Goal: Information Seeking & Learning: Check status

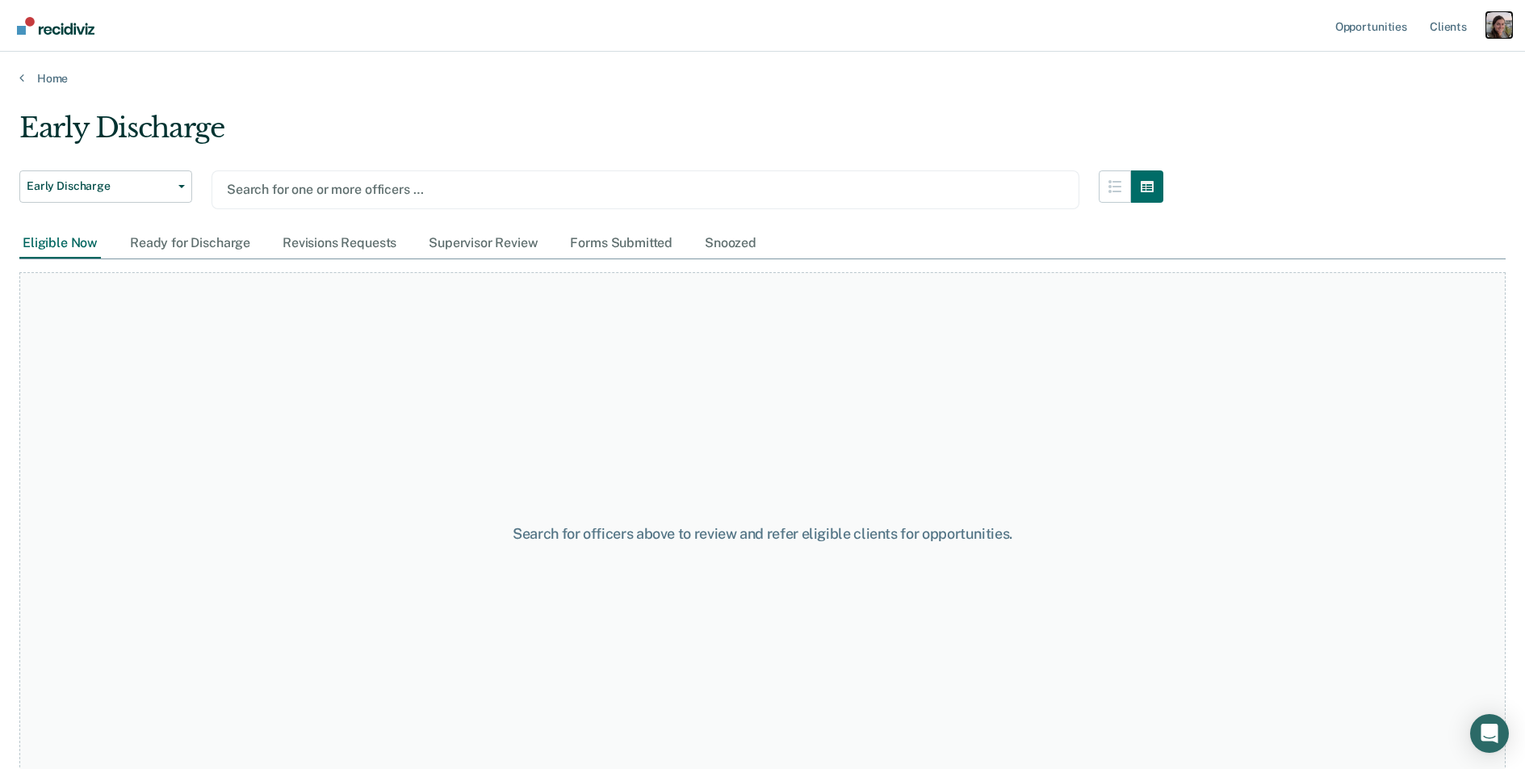
click at [1502, 22] on div "Profile dropdown button" at bounding box center [1499, 25] width 26 height 26
click at [1399, 61] on link "Profile" at bounding box center [1434, 66] width 130 height 14
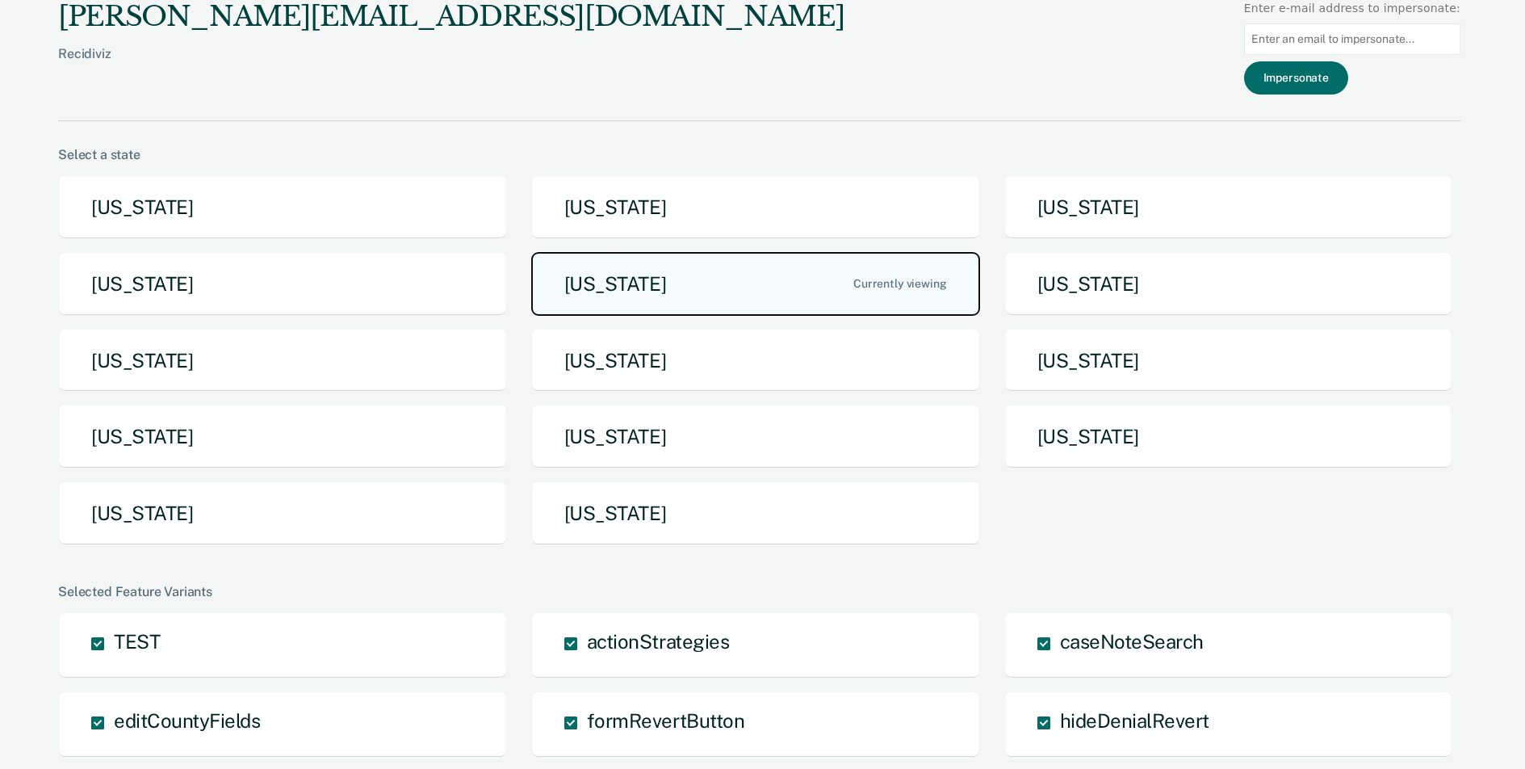
click at [611, 301] on button "Iowa" at bounding box center [755, 284] width 449 height 64
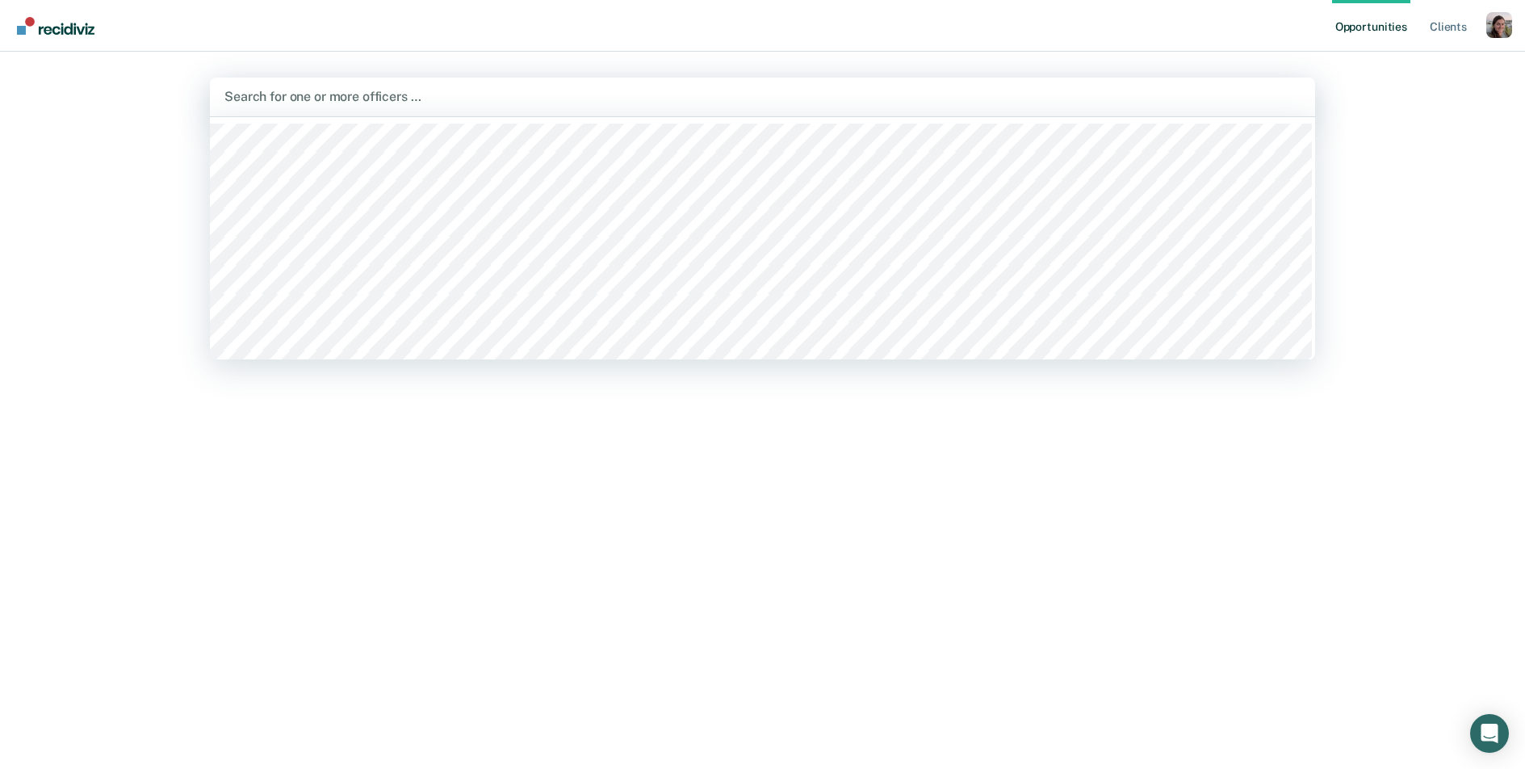
click at [414, 114] on div "Search for one or more officers …" at bounding box center [762, 97] width 1105 height 39
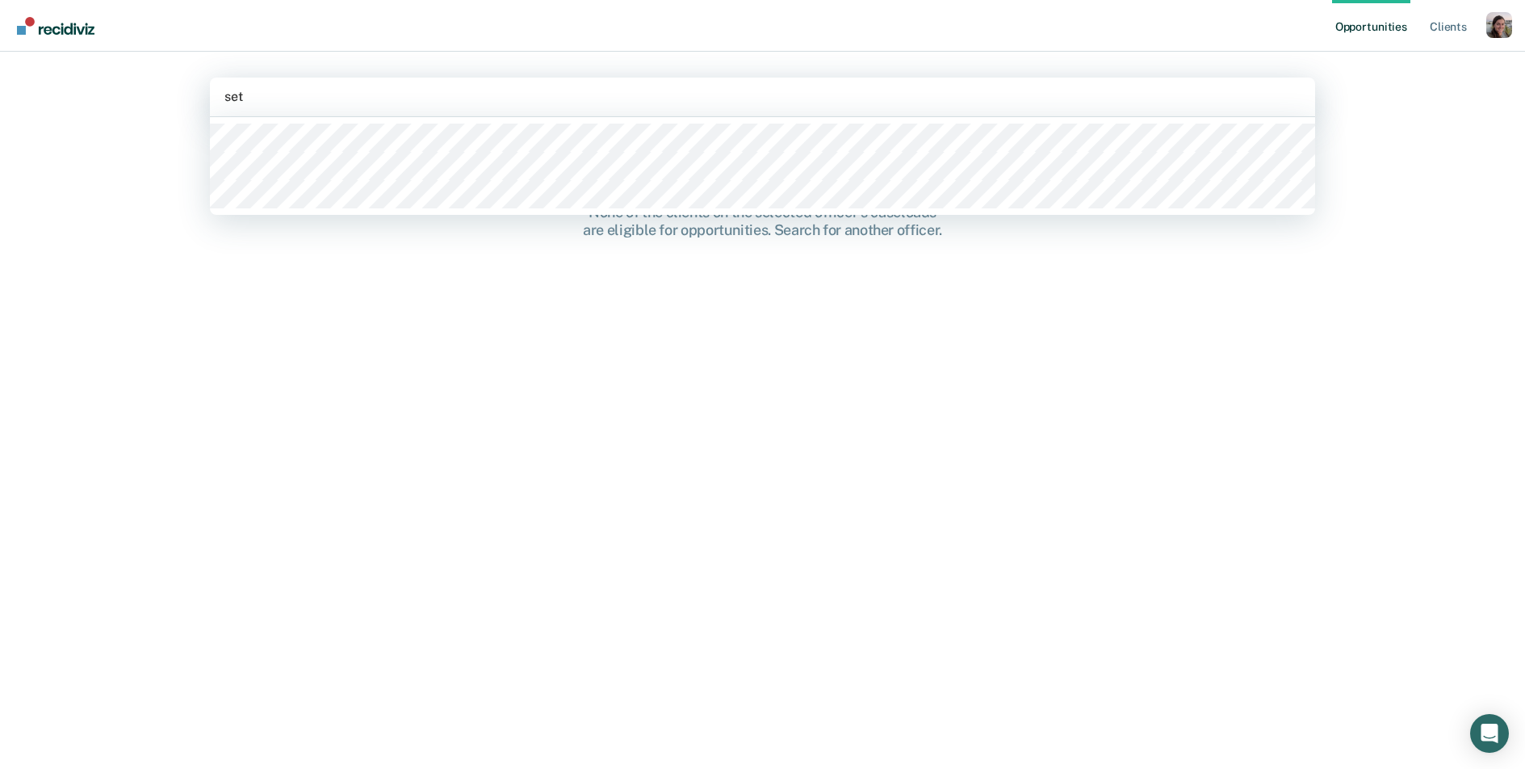
type input "seth"
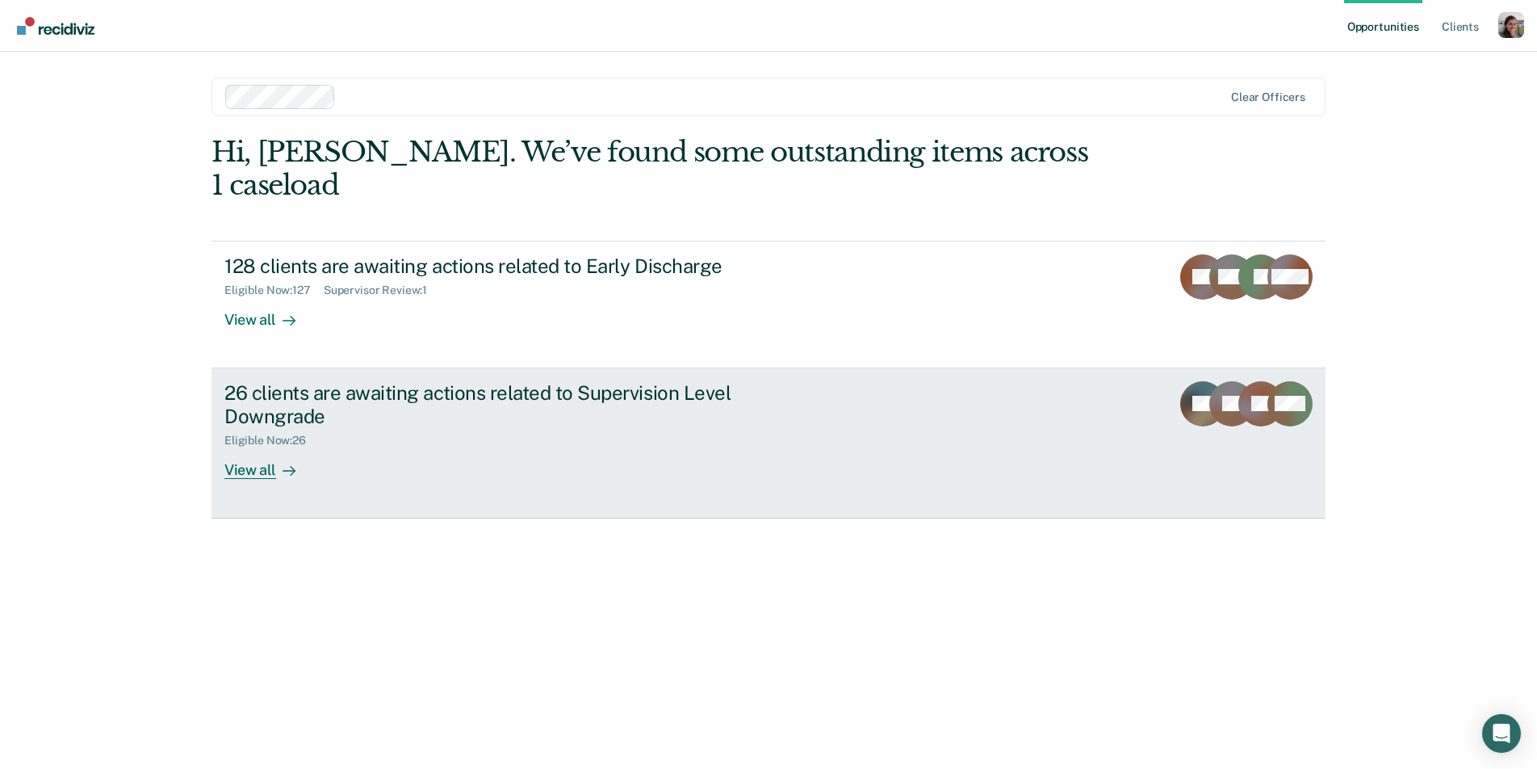
click at [293, 447] on div "View all" at bounding box center [269, 462] width 90 height 31
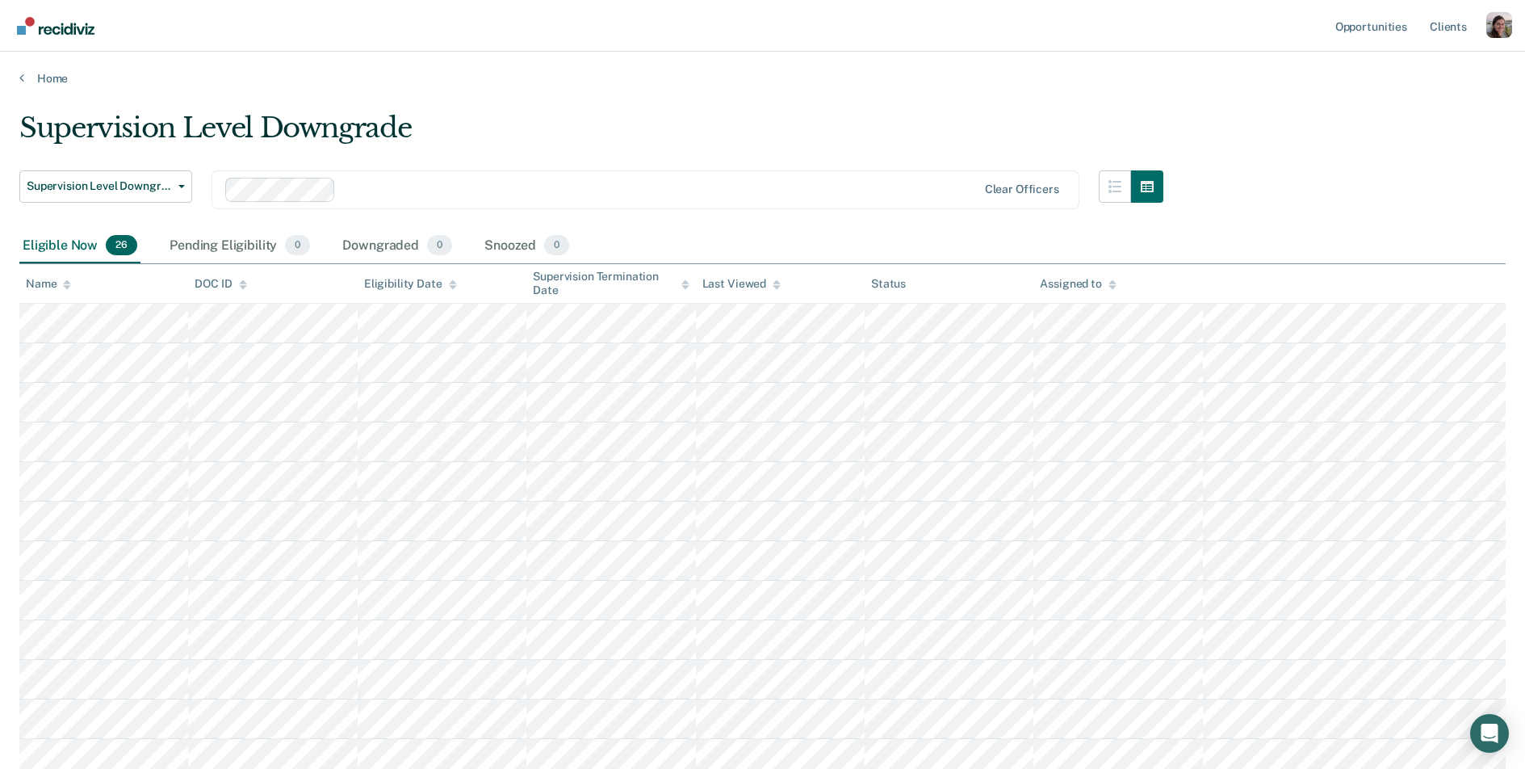
click at [778, 107] on main "Supervision Level Downgrade Supervision Level Downgrade Early Discharge Supervi…" at bounding box center [762, 765] width 1525 height 1358
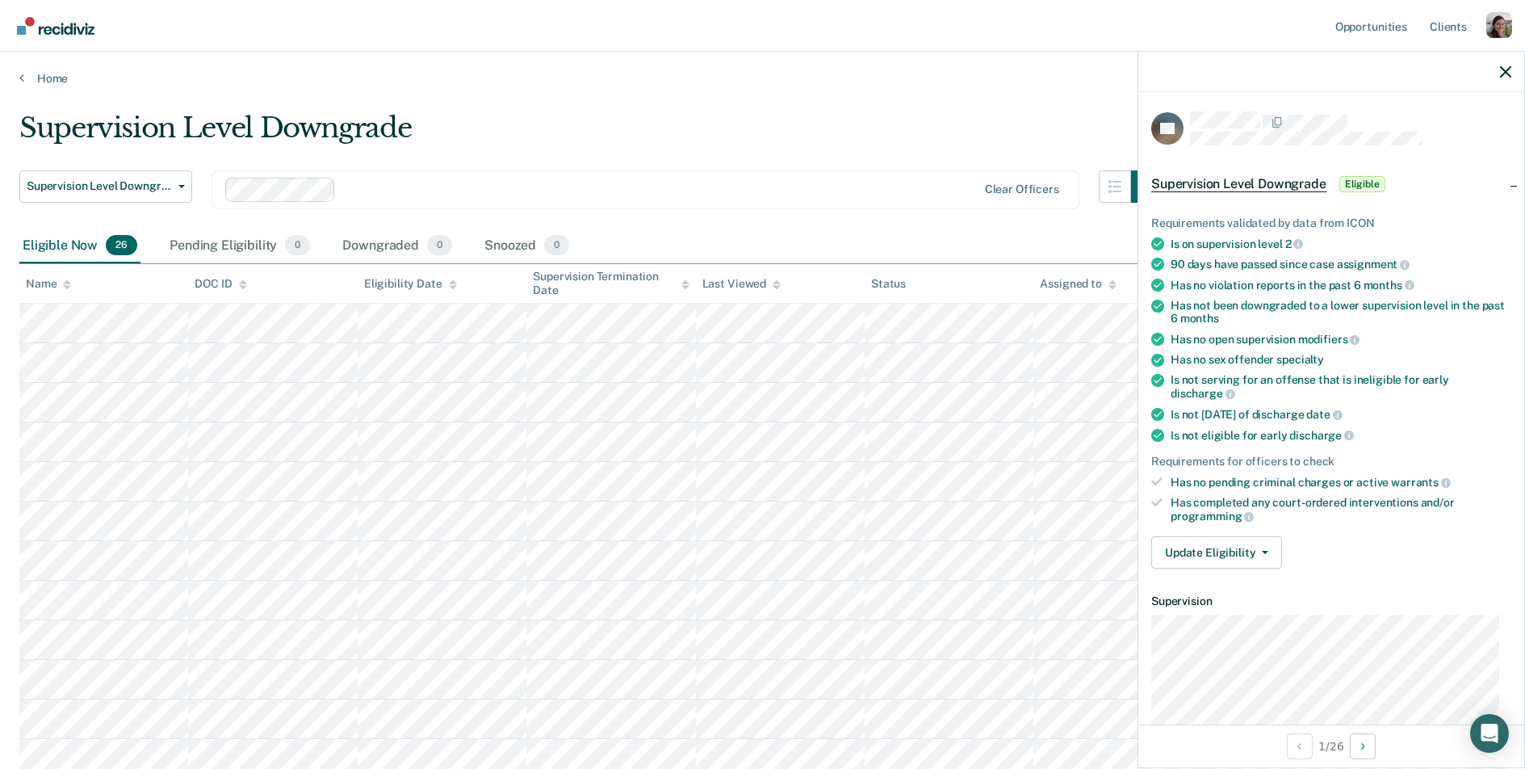
click at [1483, 24] on ul "Opportunities Client s" at bounding box center [1409, 26] width 154 height 52
click at [1494, 27] on div "Profile dropdown button" at bounding box center [1499, 25] width 26 height 26
click at [1414, 63] on link "Profile" at bounding box center [1434, 66] width 130 height 14
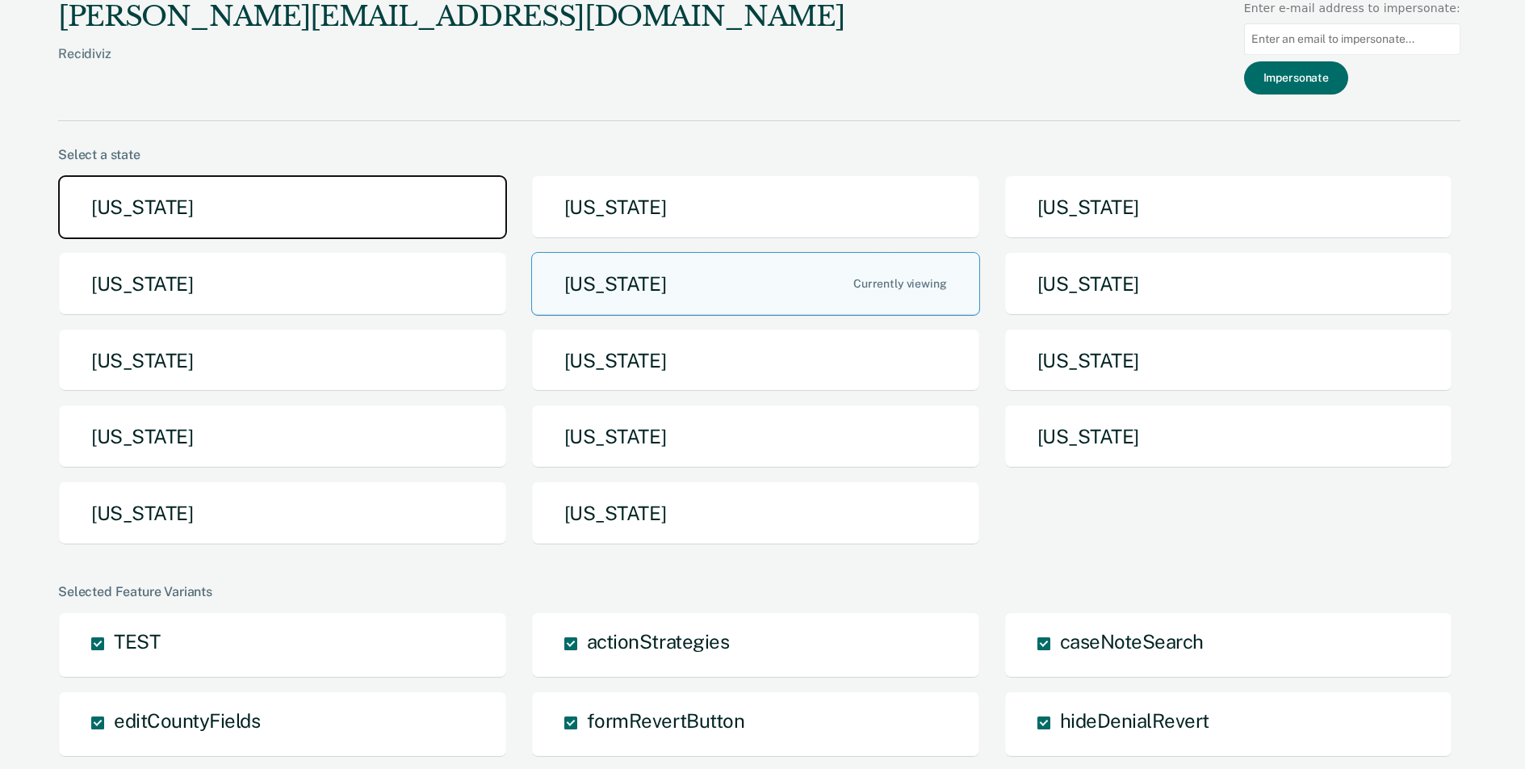
click at [286, 211] on button "[US_STATE]" at bounding box center [282, 207] width 449 height 64
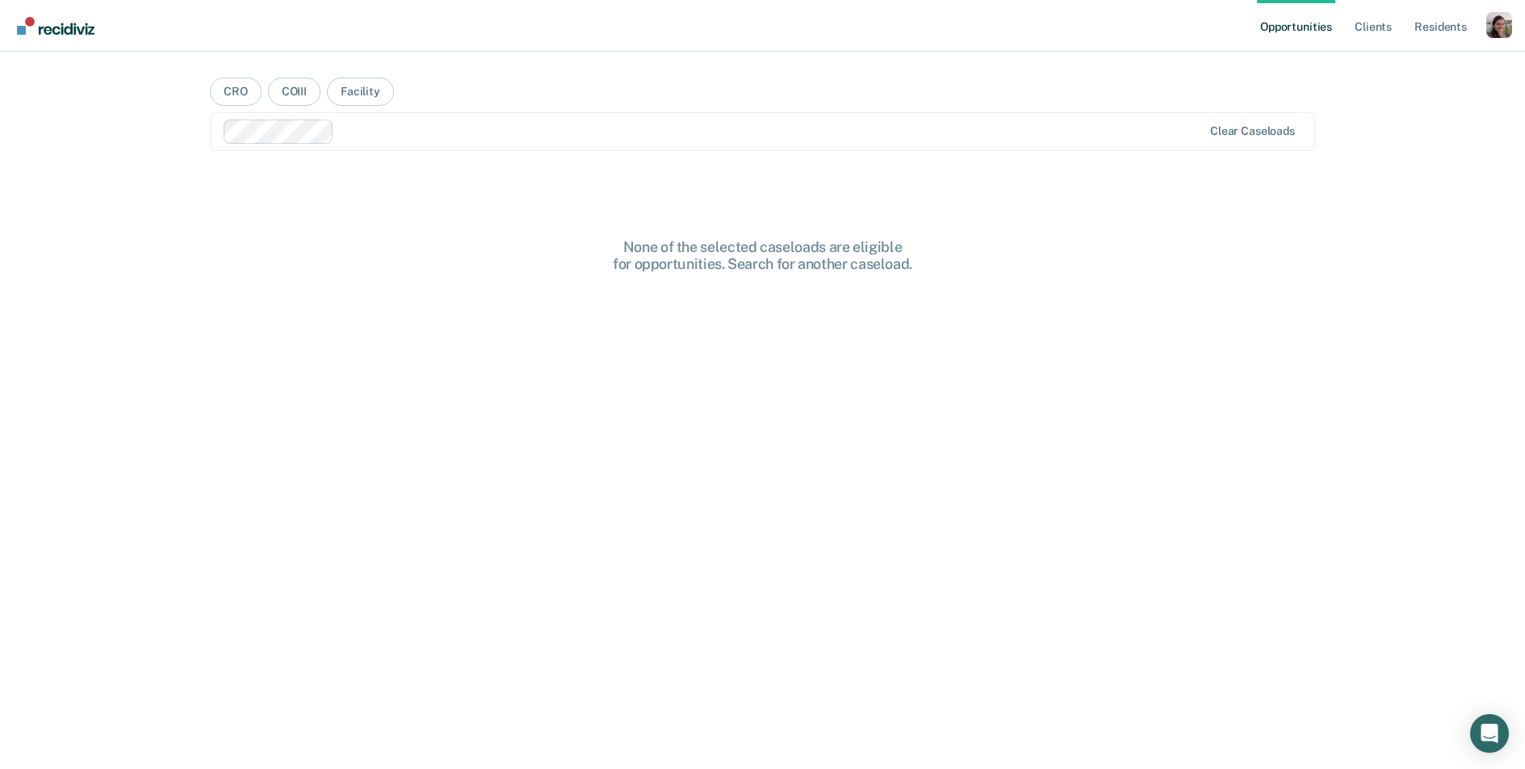
click at [367, 134] on div at bounding box center [771, 131] width 861 height 19
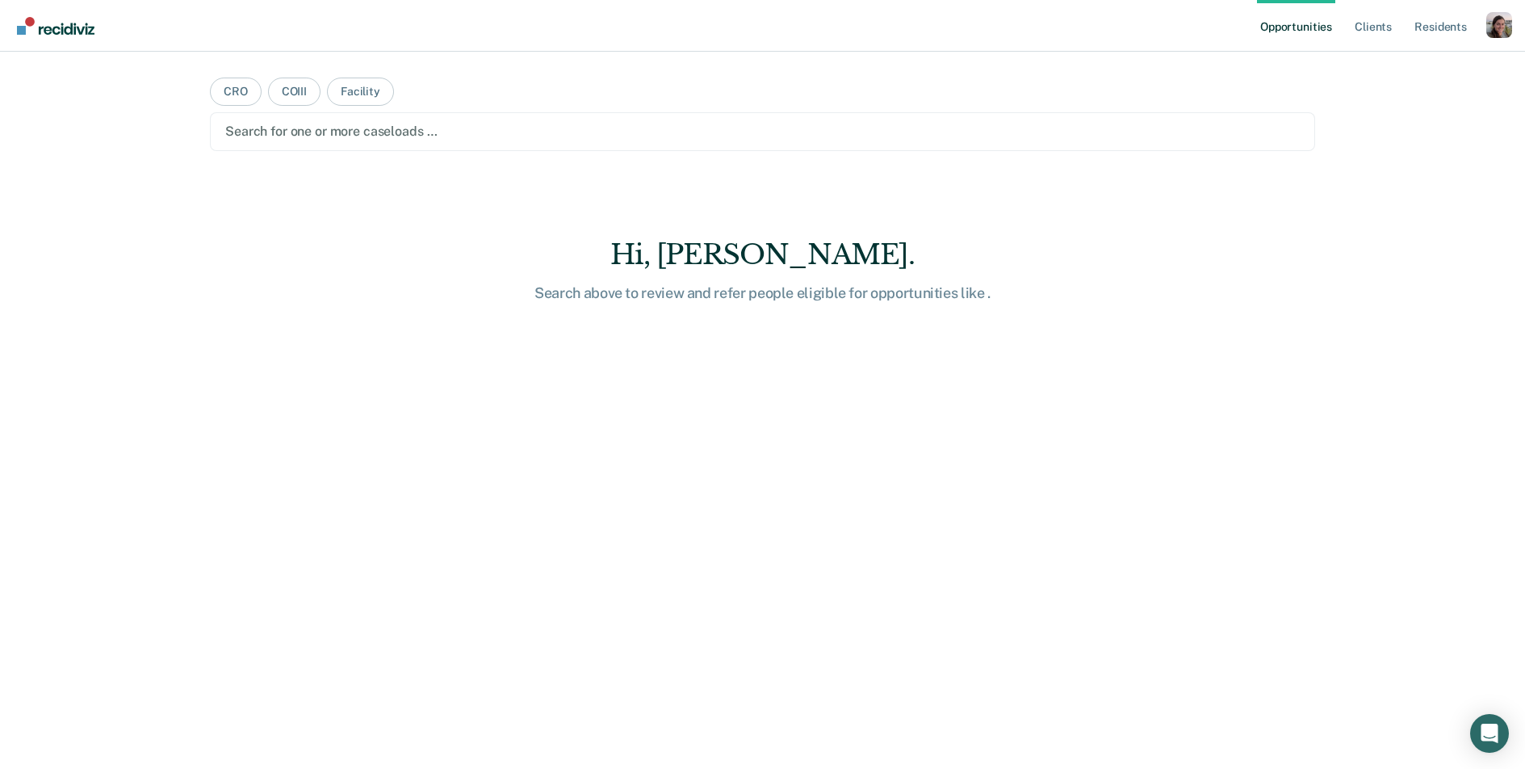
click at [352, 129] on div at bounding box center [762, 131] width 1075 height 19
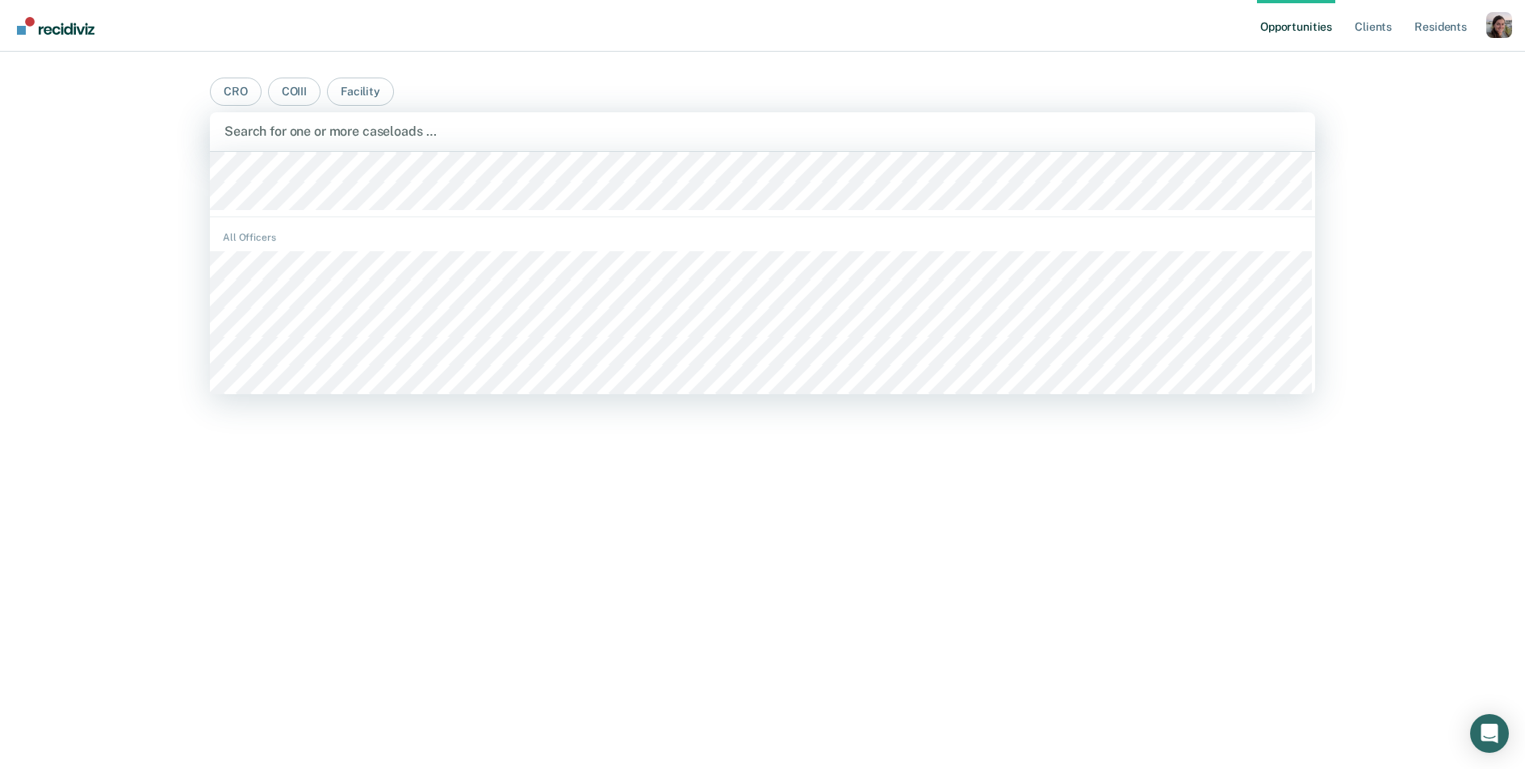
scroll to position [346, 0]
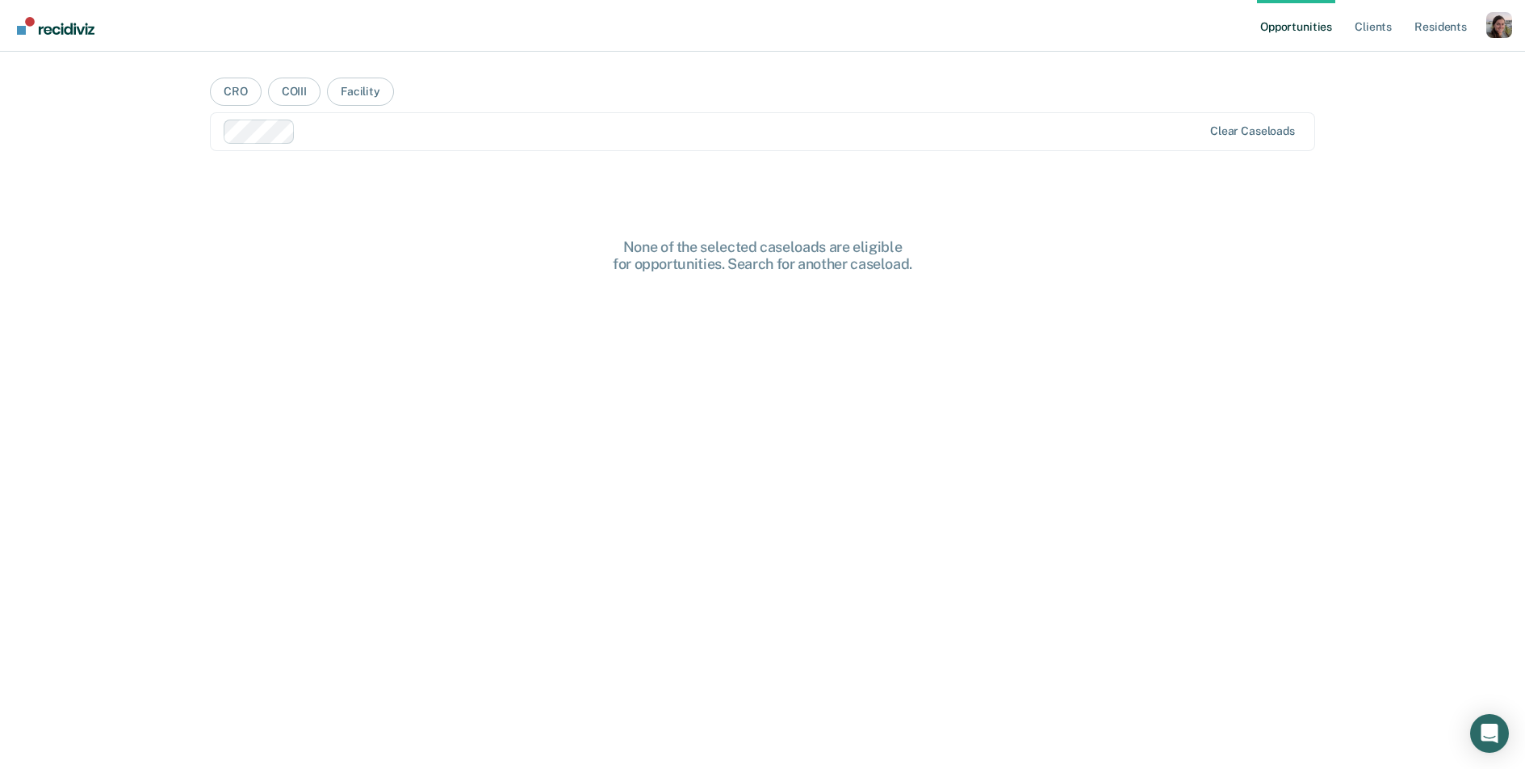
click at [419, 328] on div "None of the selected caseloads are eligible for opportunities. Search for anoth…" at bounding box center [762, 532] width 1105 height 588
click at [349, 94] on button "Facility" at bounding box center [360, 92] width 67 height 28
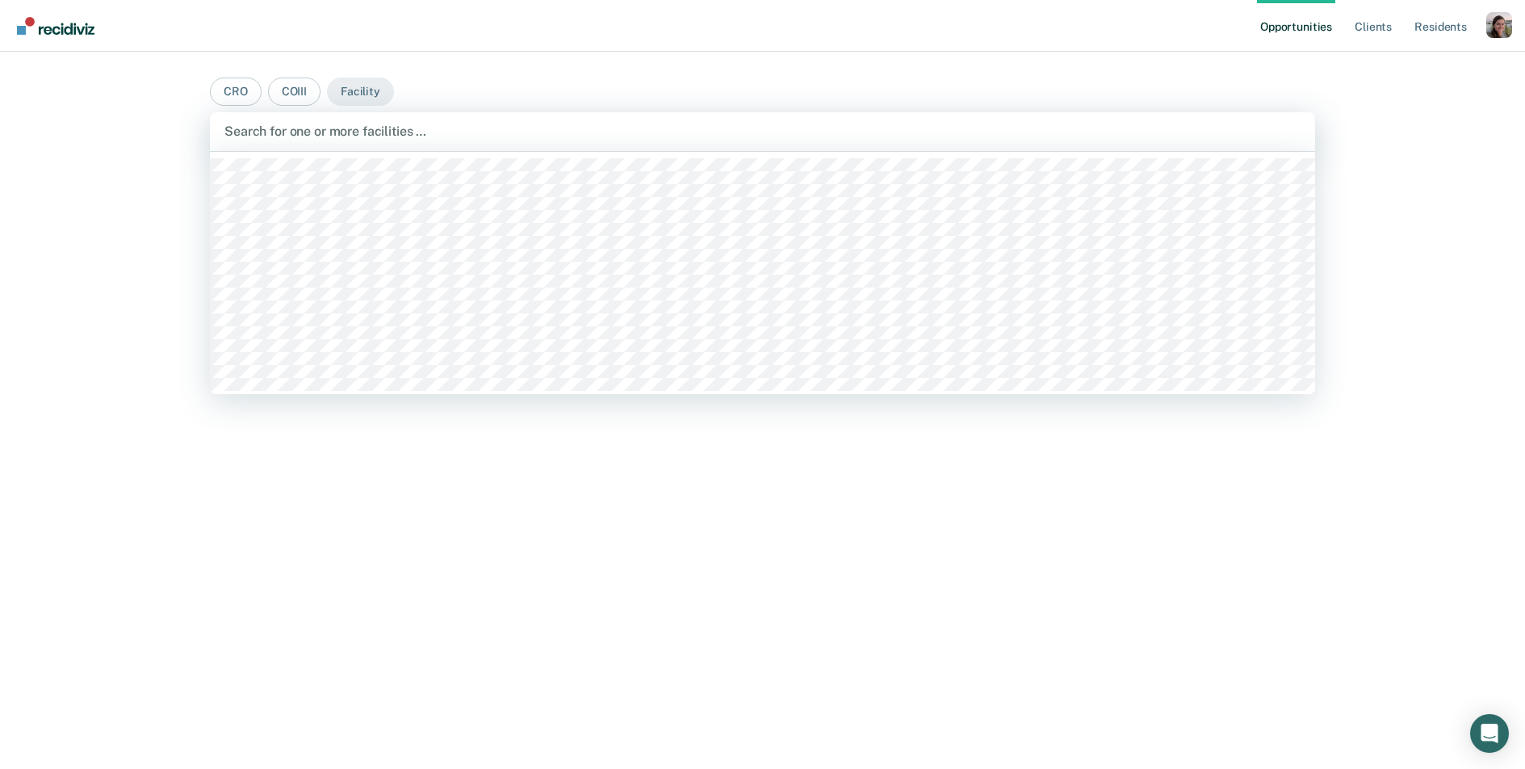
click at [342, 136] on div at bounding box center [762, 131] width 1076 height 19
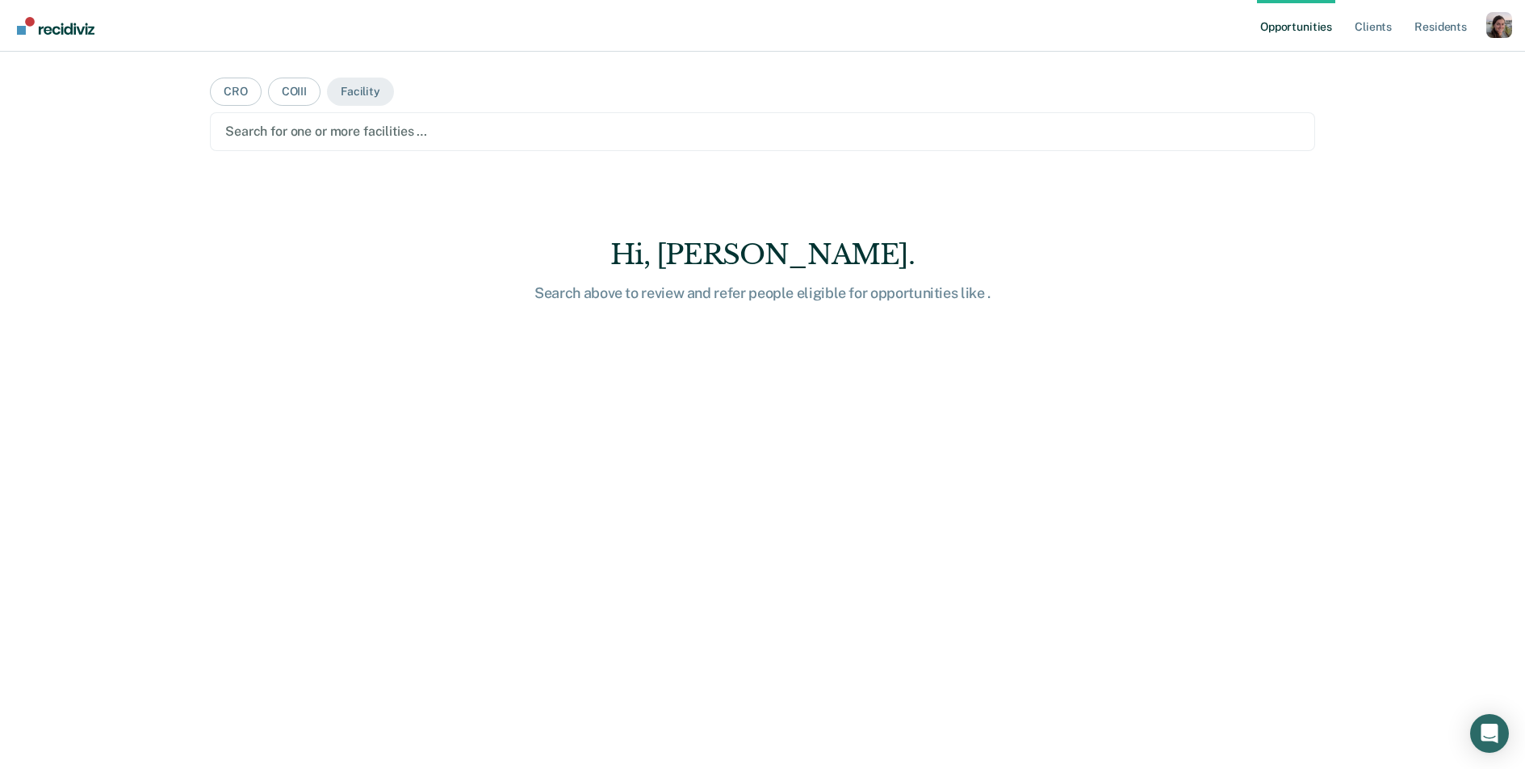
click at [293, 132] on div at bounding box center [762, 131] width 1075 height 19
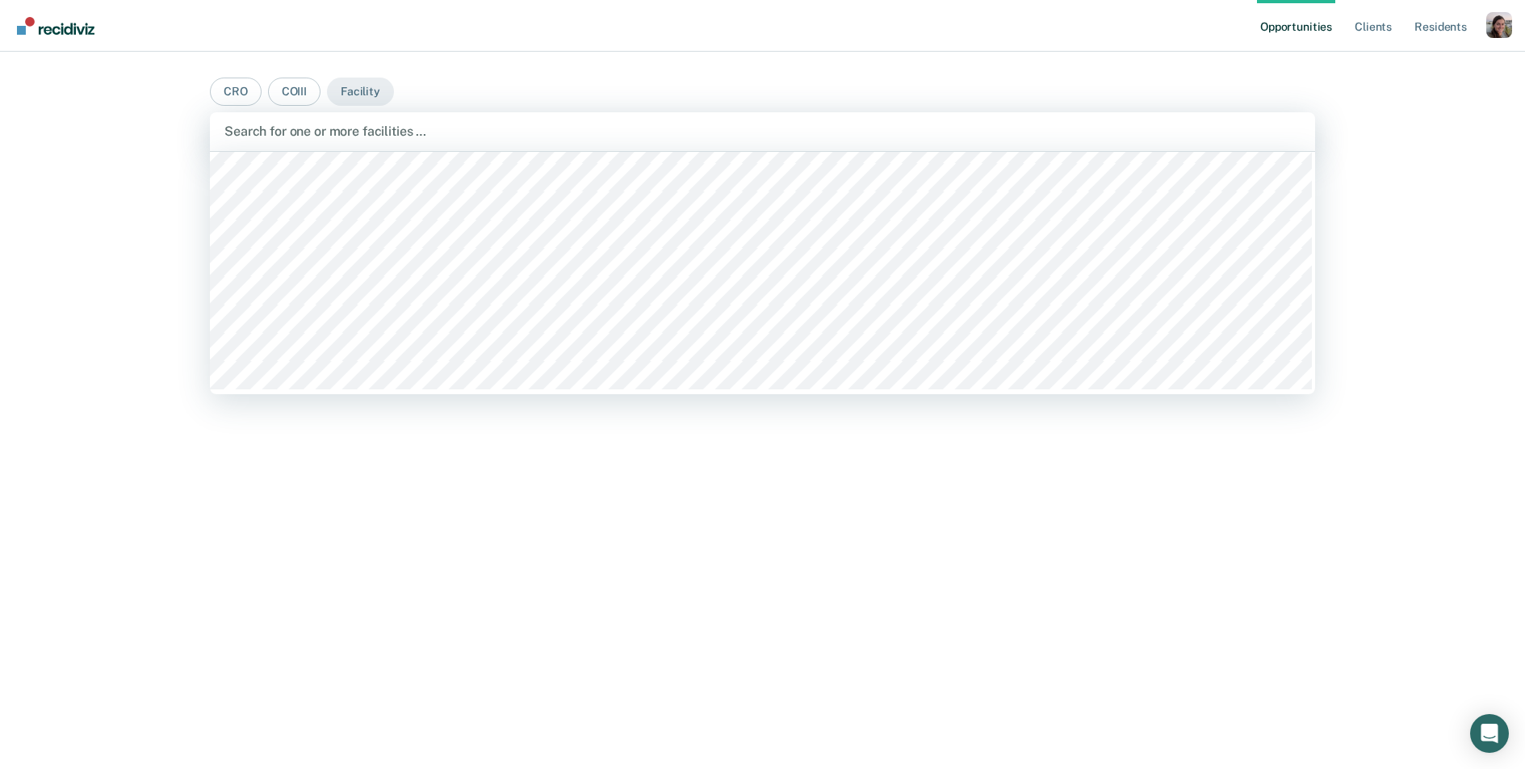
scroll to position [279, 0]
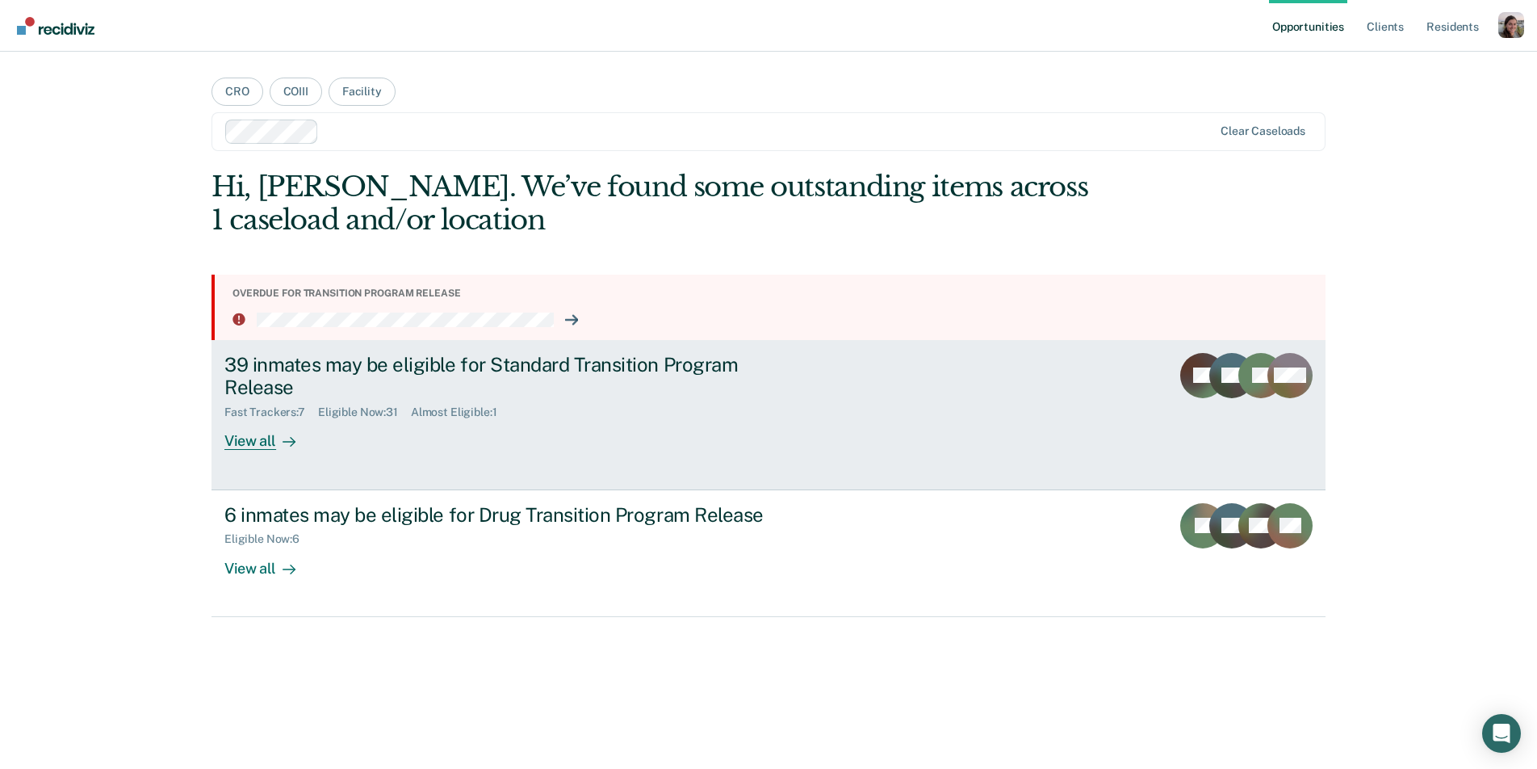
click at [268, 444] on div "View all" at bounding box center [269, 434] width 90 height 31
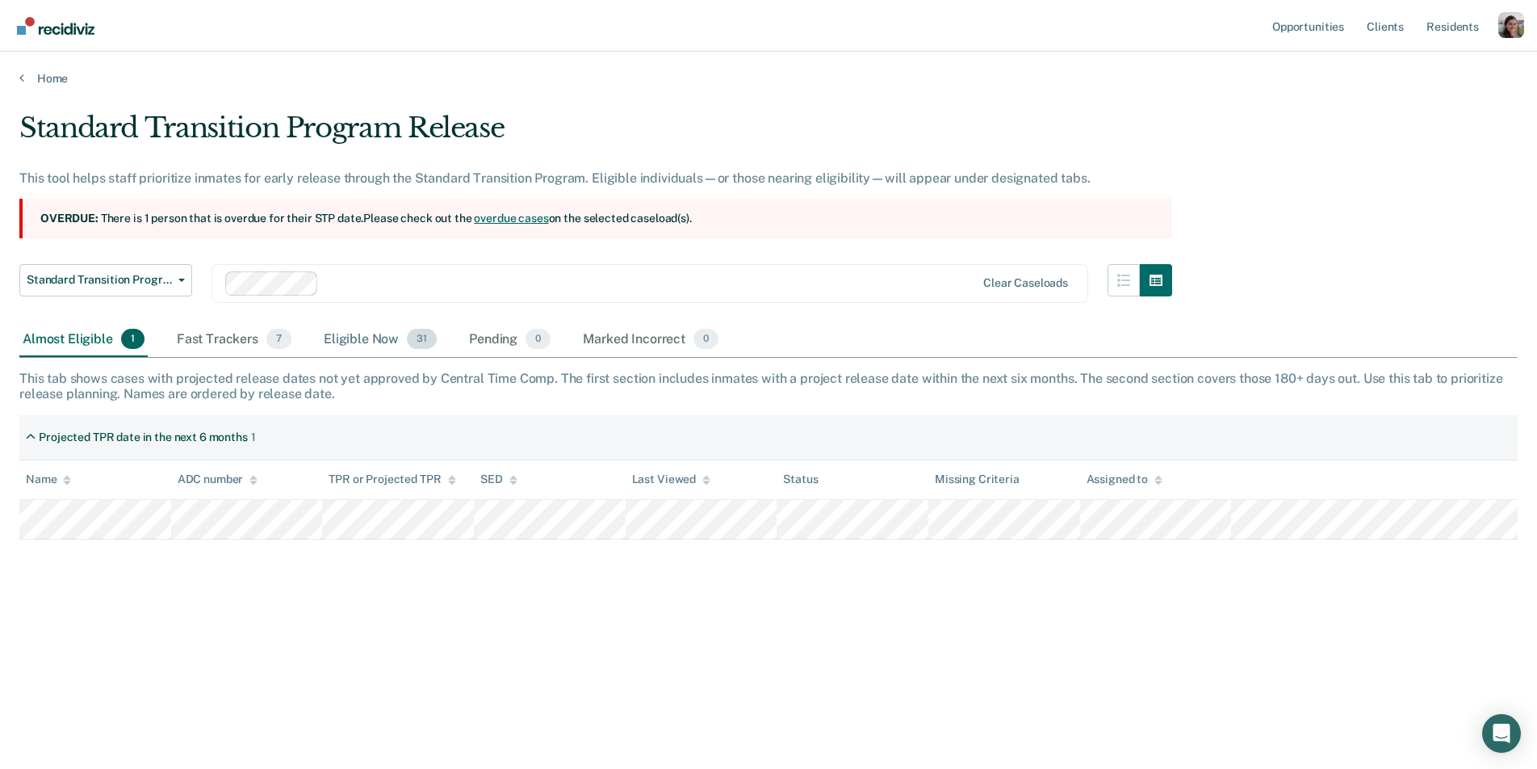
click at [360, 343] on div "Eligible Now 31" at bounding box center [380, 340] width 119 height 36
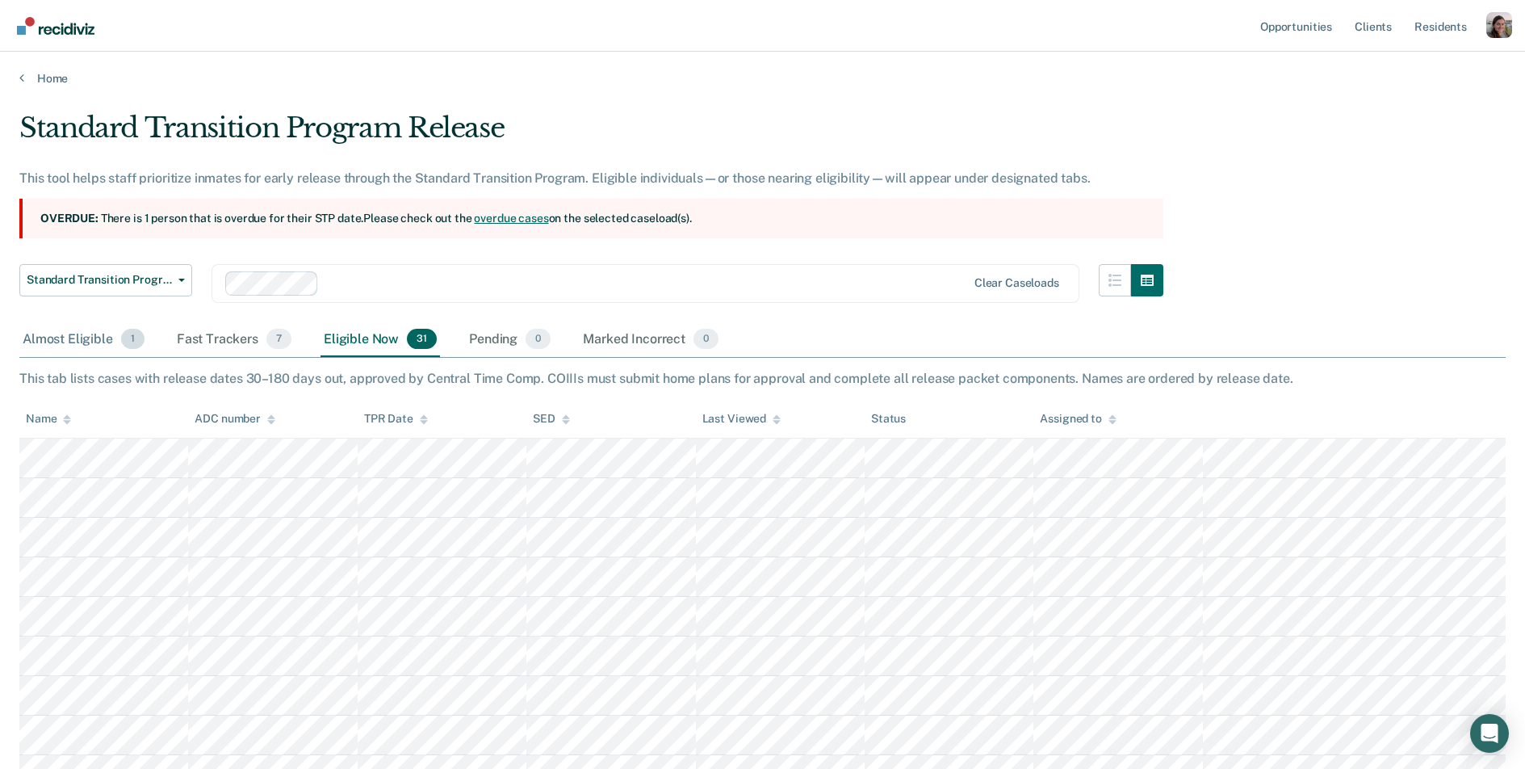
click at [58, 336] on div "Almost Eligible 1" at bounding box center [83, 340] width 128 height 36
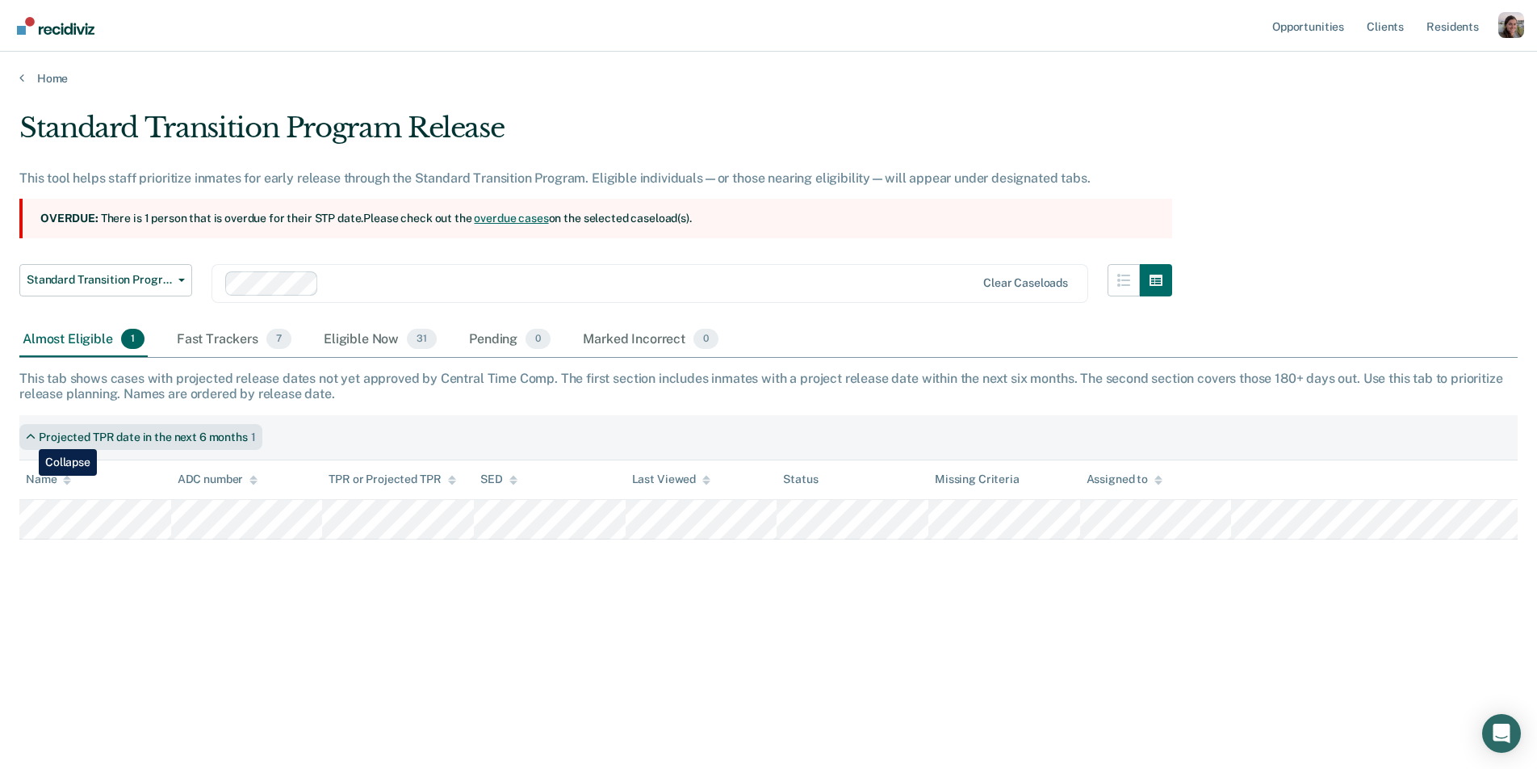
click at [27, 437] on icon at bounding box center [31, 437] width 10 height 14
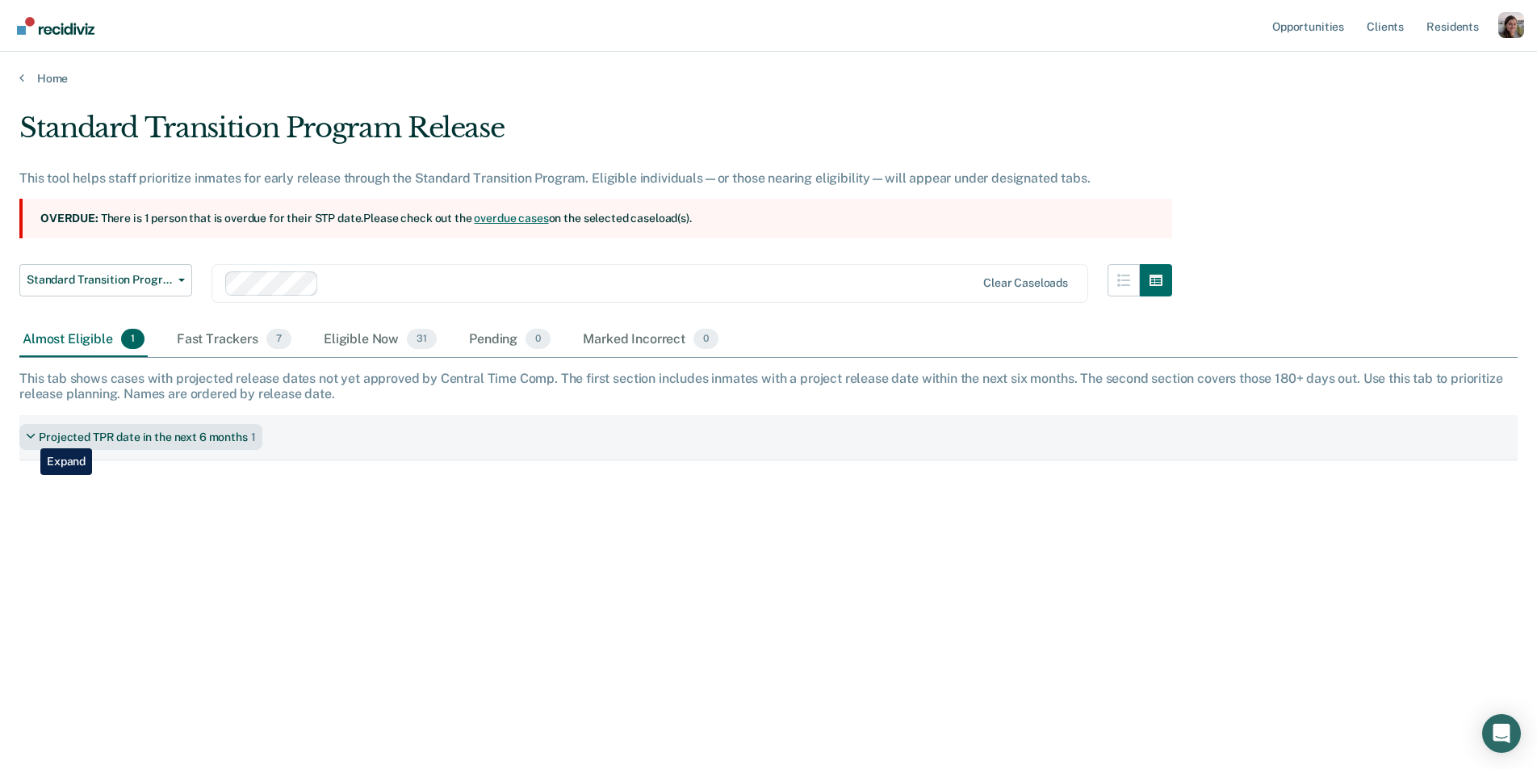
click at [30, 436] on icon at bounding box center [31, 437] width 10 height 14
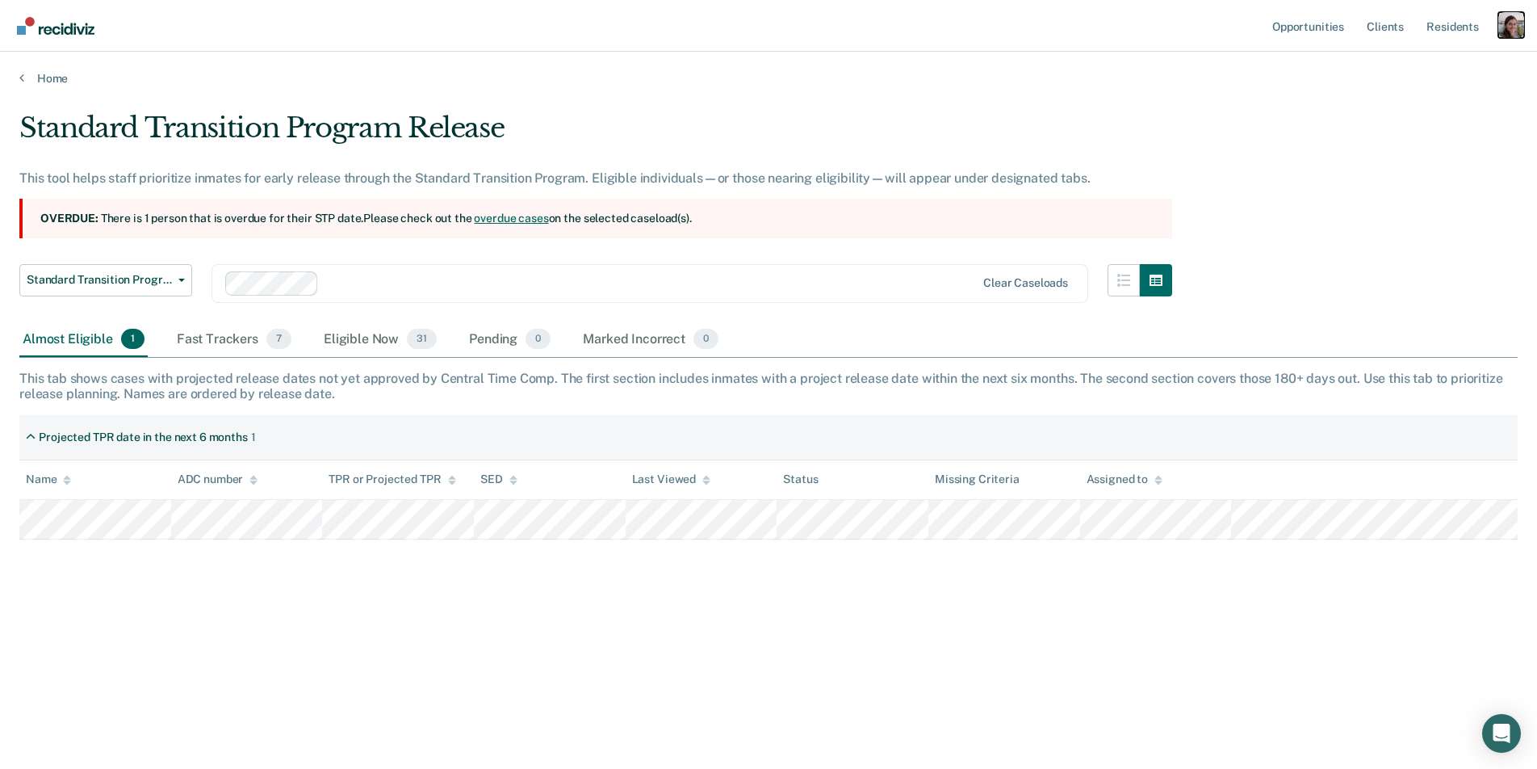
click at [1519, 28] on div "Profile dropdown button" at bounding box center [1511, 25] width 26 height 26
click at [1401, 58] on div "Profile How it works Log Out" at bounding box center [1446, 85] width 156 height 79
click at [1387, 63] on link "Profile" at bounding box center [1446, 66] width 130 height 14
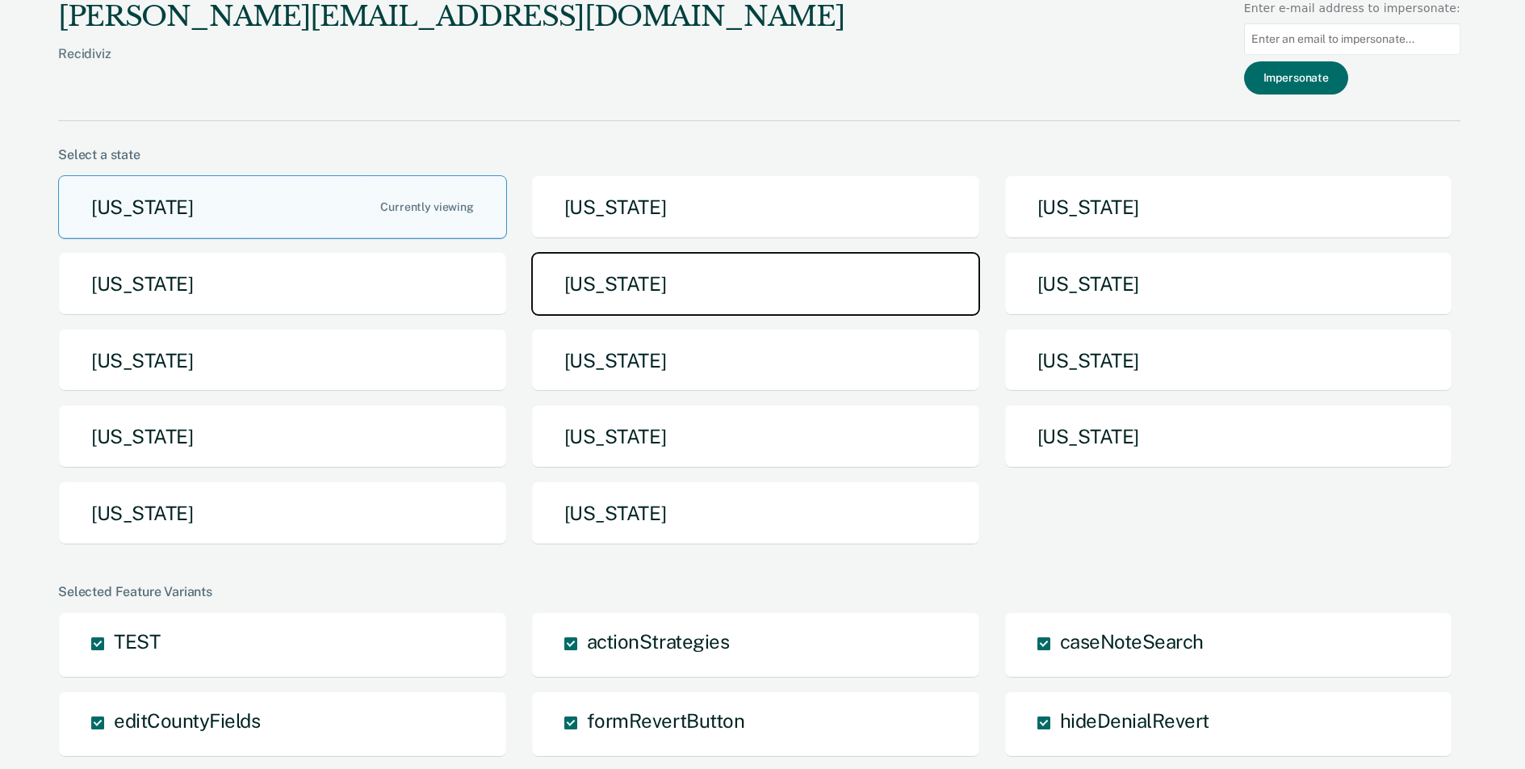
click at [656, 270] on button "[US_STATE]" at bounding box center [755, 284] width 449 height 64
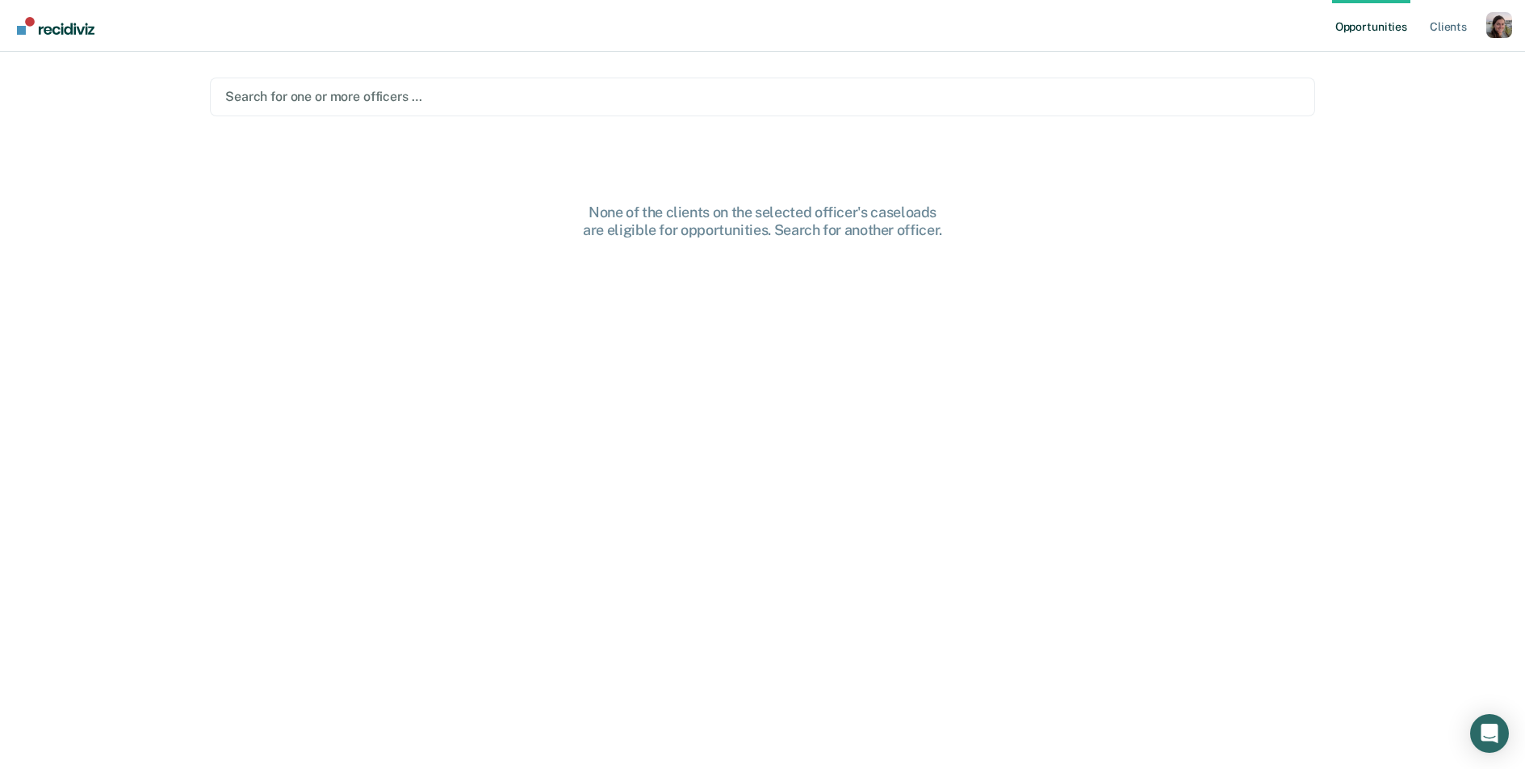
click at [372, 95] on div at bounding box center [762, 96] width 1075 height 19
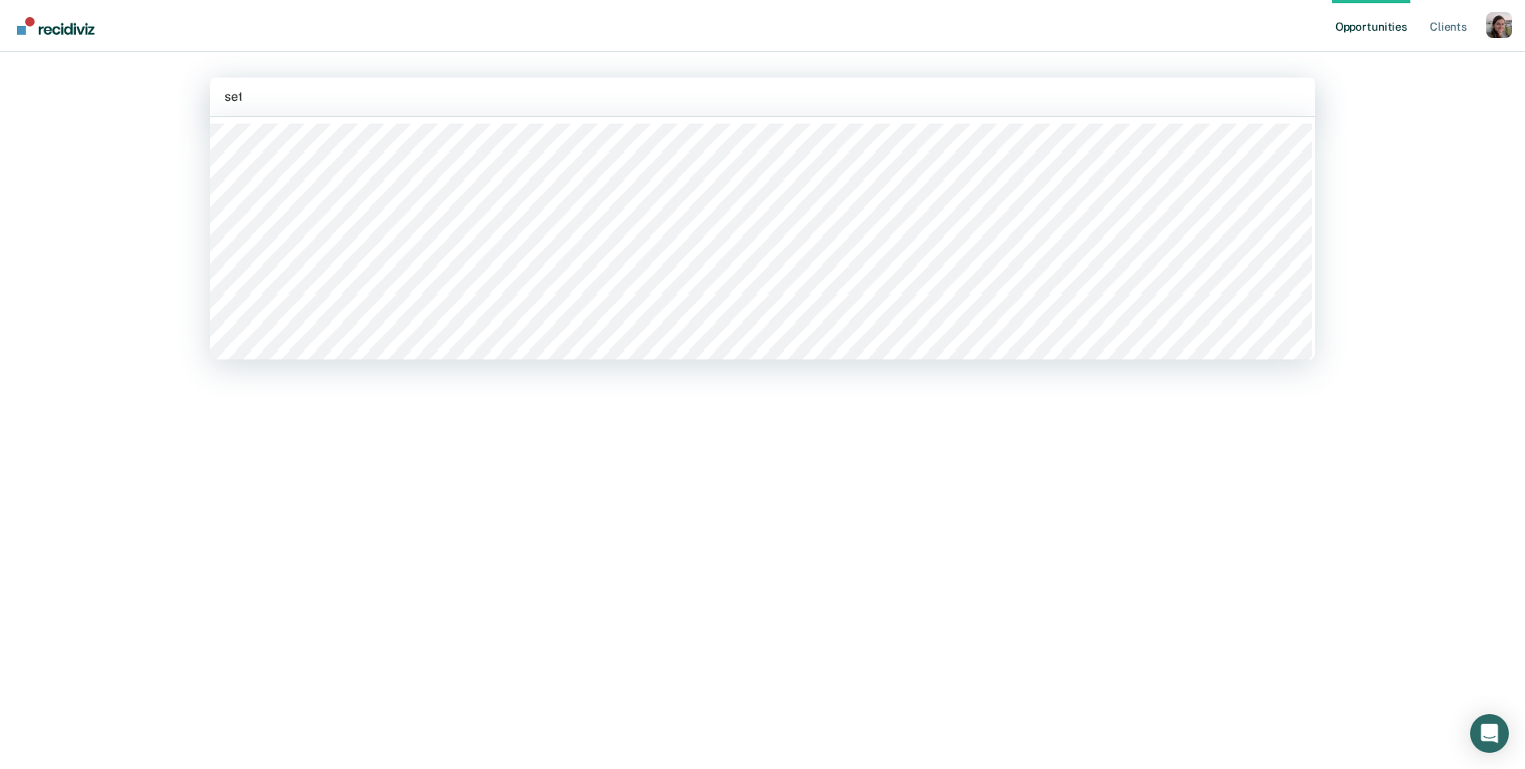
type input "[PERSON_NAME]"
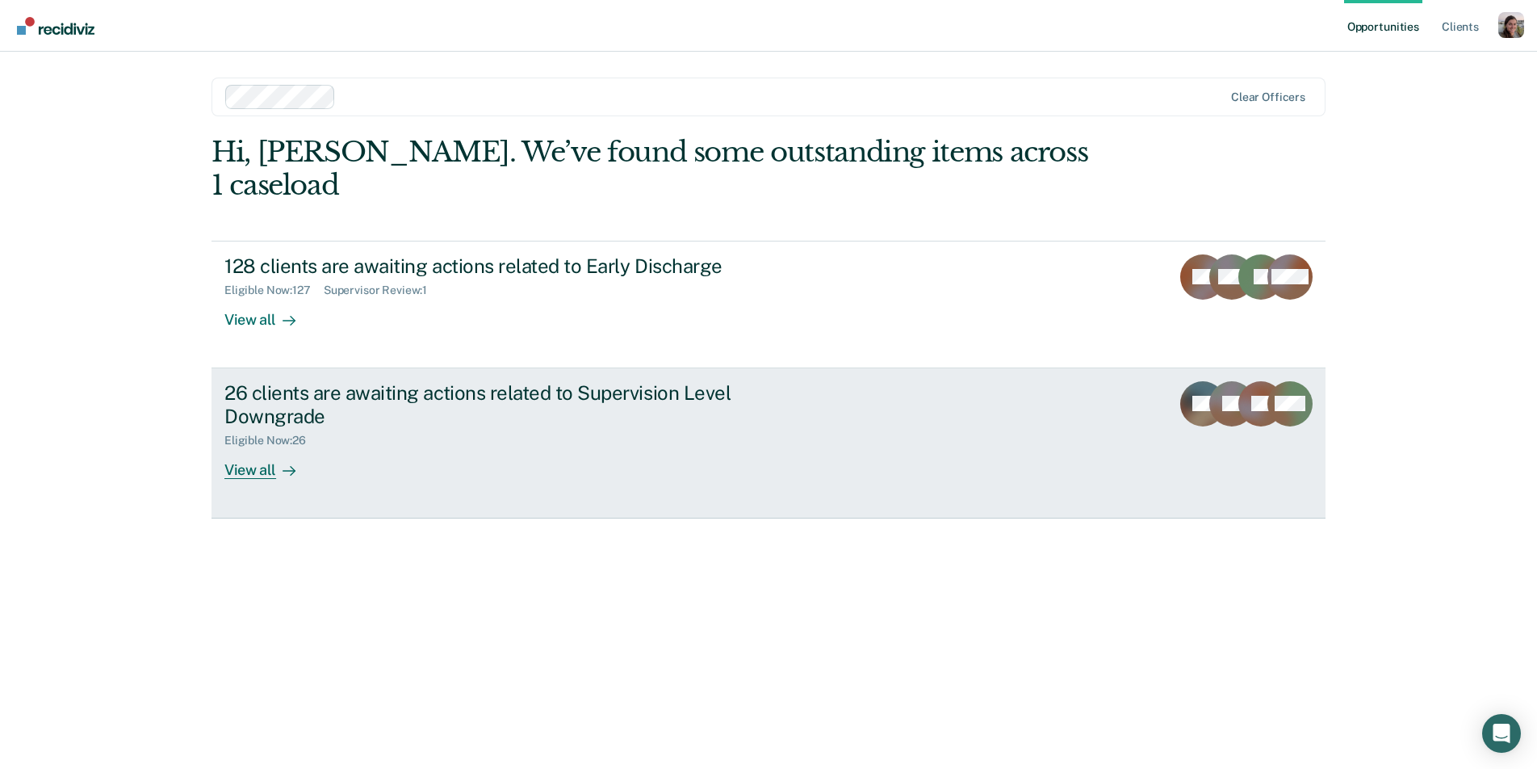
click at [288, 464] on icon at bounding box center [289, 470] width 13 height 13
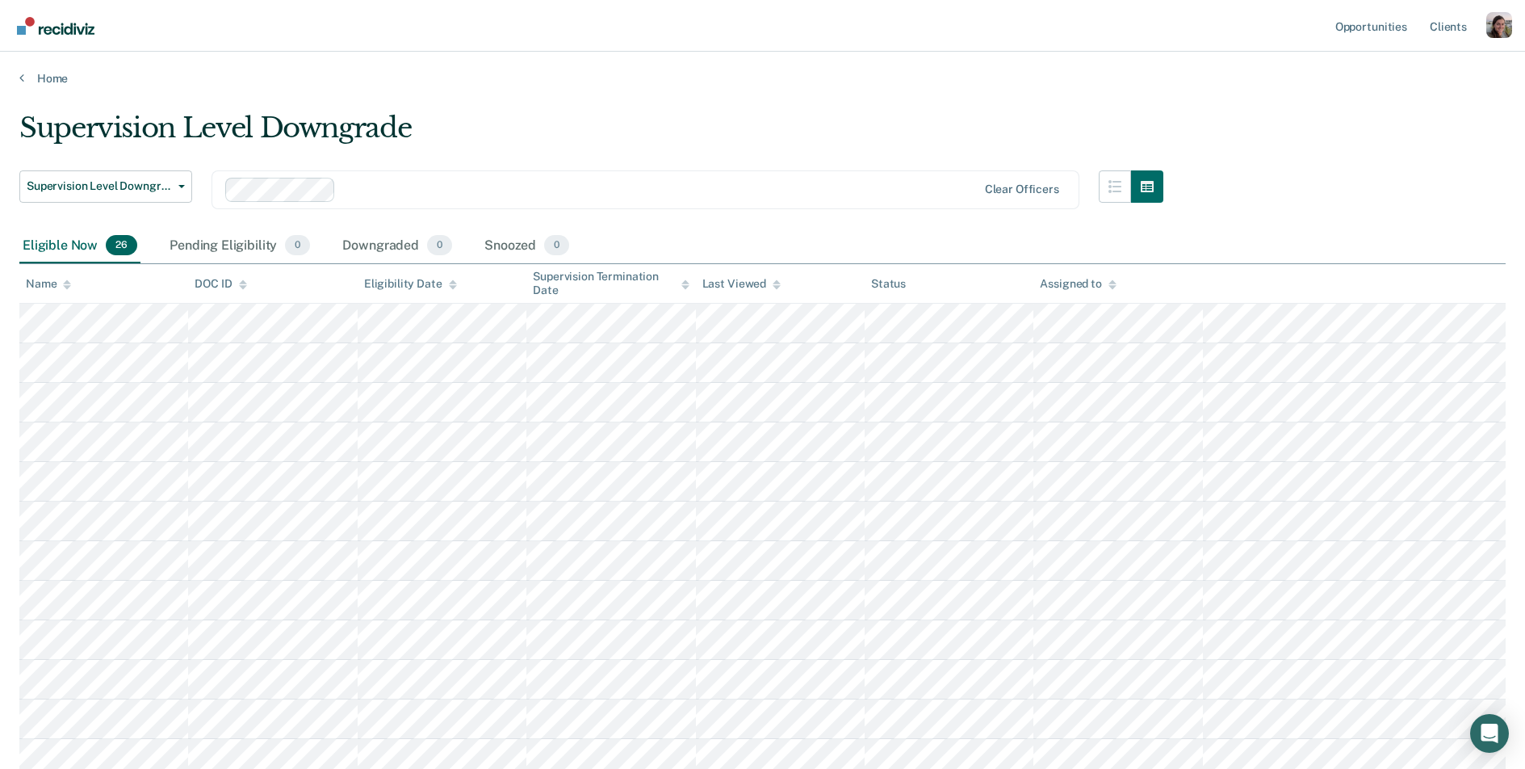
click at [1232, 107] on main "Supervision Level Downgrade Supervision Level Downgrade Early Discharge Supervi…" at bounding box center [762, 765] width 1525 height 1358
click at [1291, 127] on div "Supervision Level Downgrade Supervision Level Downgrade Early Discharge Supervi…" at bounding box center [762, 719] width 1486 height 1216
click at [1264, 175] on div "Supervision Level Downgrade Supervision Level Downgrade Early Discharge Supervi…" at bounding box center [762, 719] width 1486 height 1216
click at [872, 101] on main "Supervision Level Downgrade Supervision Level Downgrade Early Discharge Supervi…" at bounding box center [762, 765] width 1525 height 1358
